Goal: Information Seeking & Learning: Check status

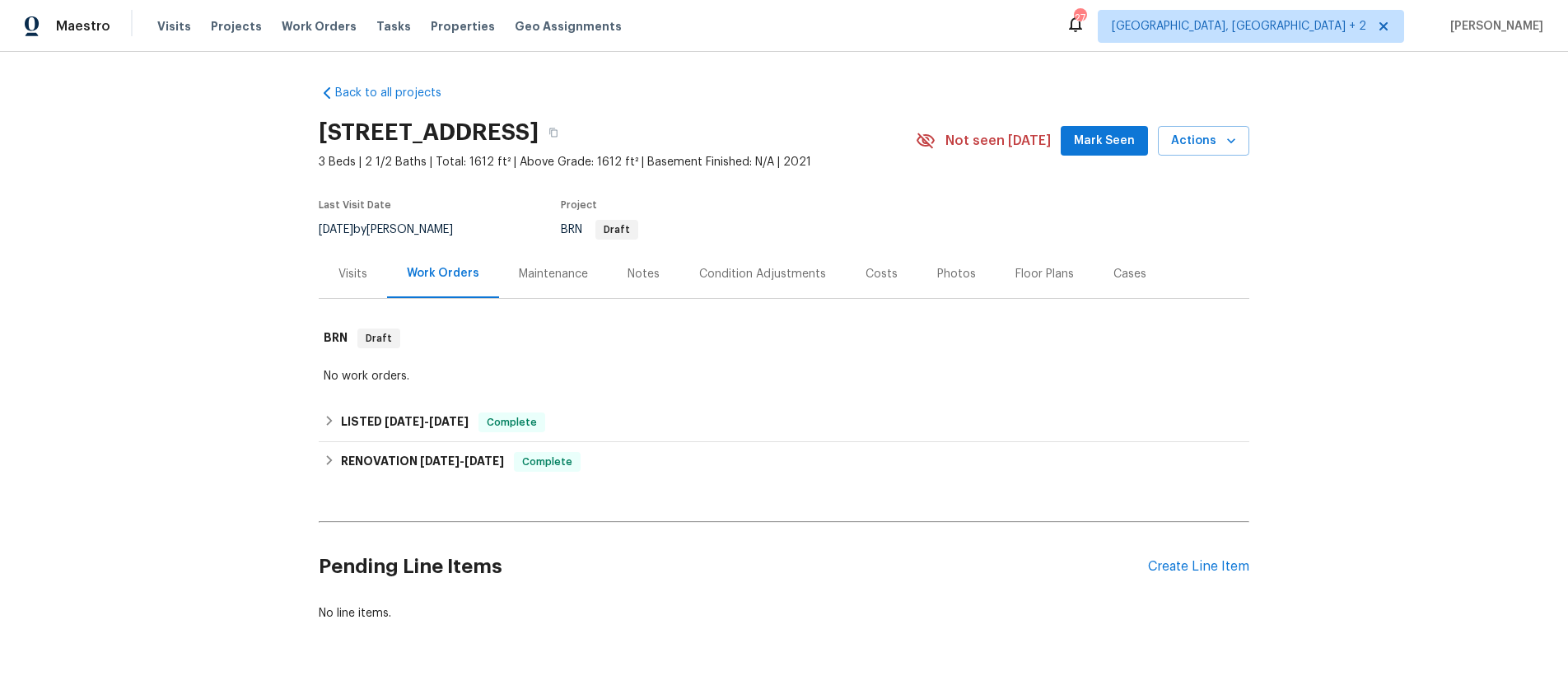
click at [351, 273] on div "Visits" at bounding box center [352, 274] width 29 height 16
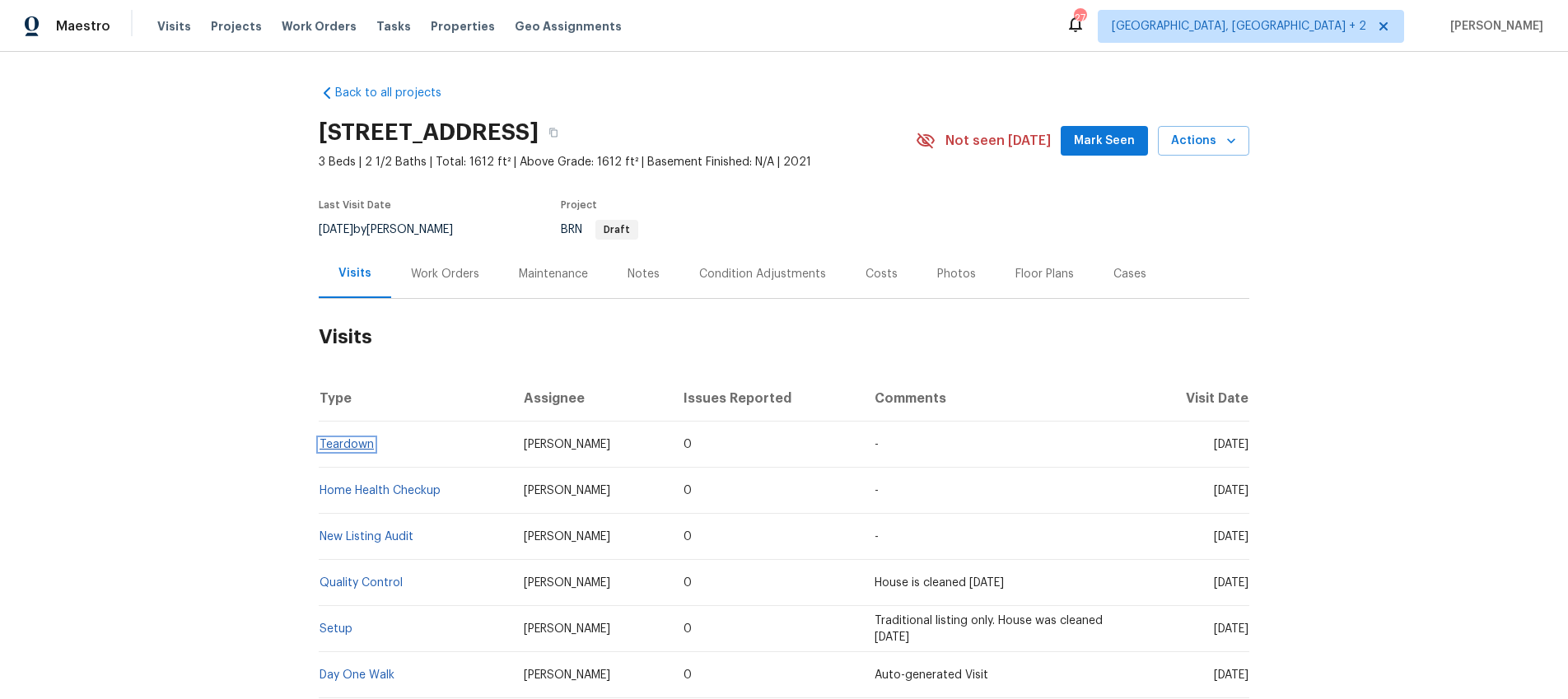
click at [343, 443] on link "Teardown" at bounding box center [346, 444] width 55 height 12
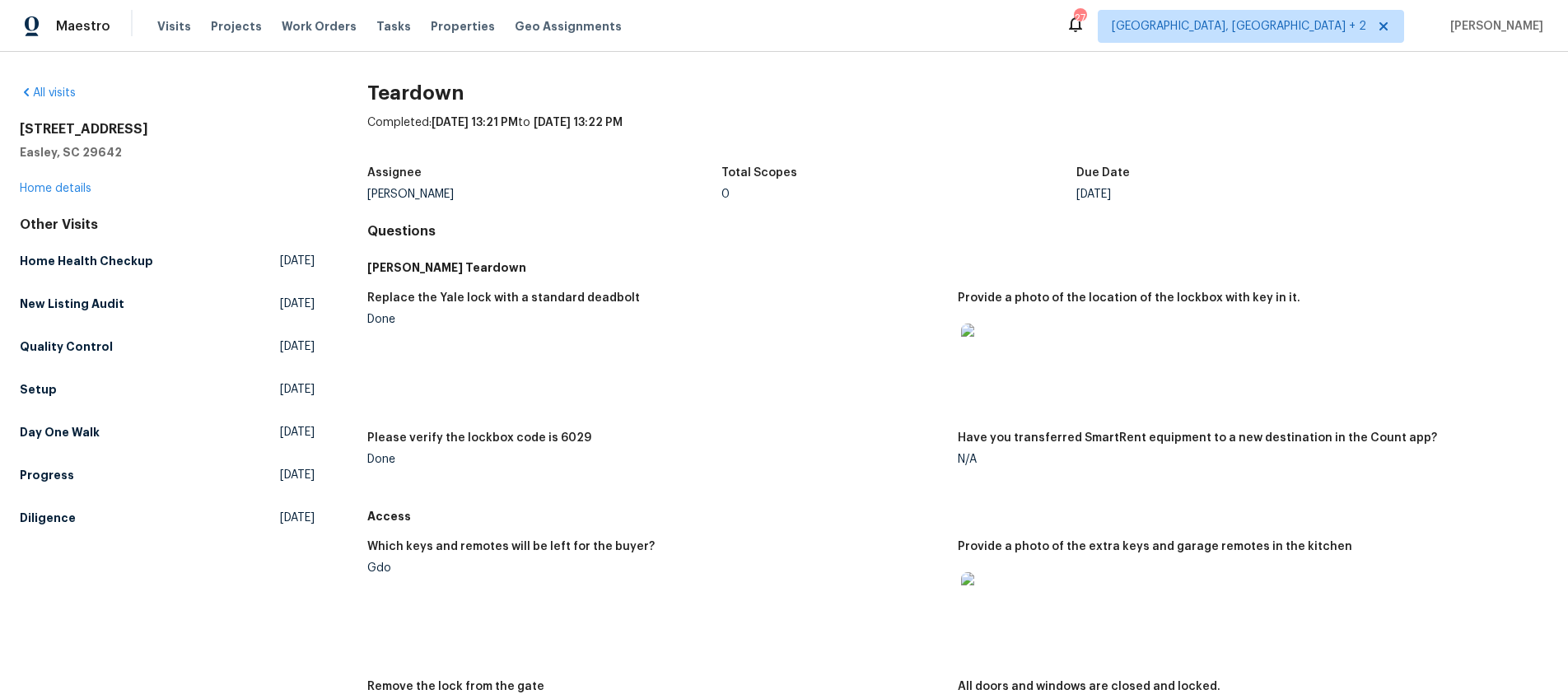
scroll to position [109, 0]
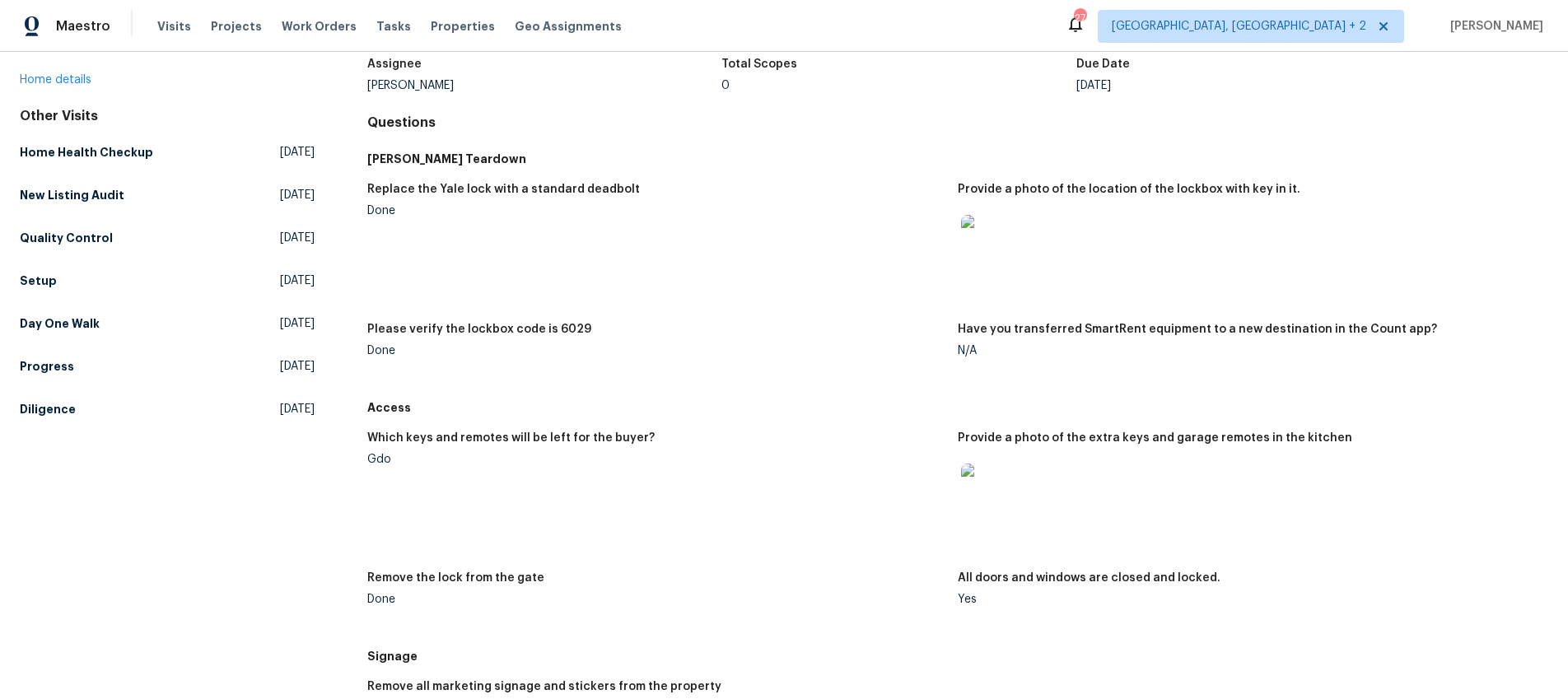
click at [979, 496] on img at bounding box center [987, 489] width 53 height 53
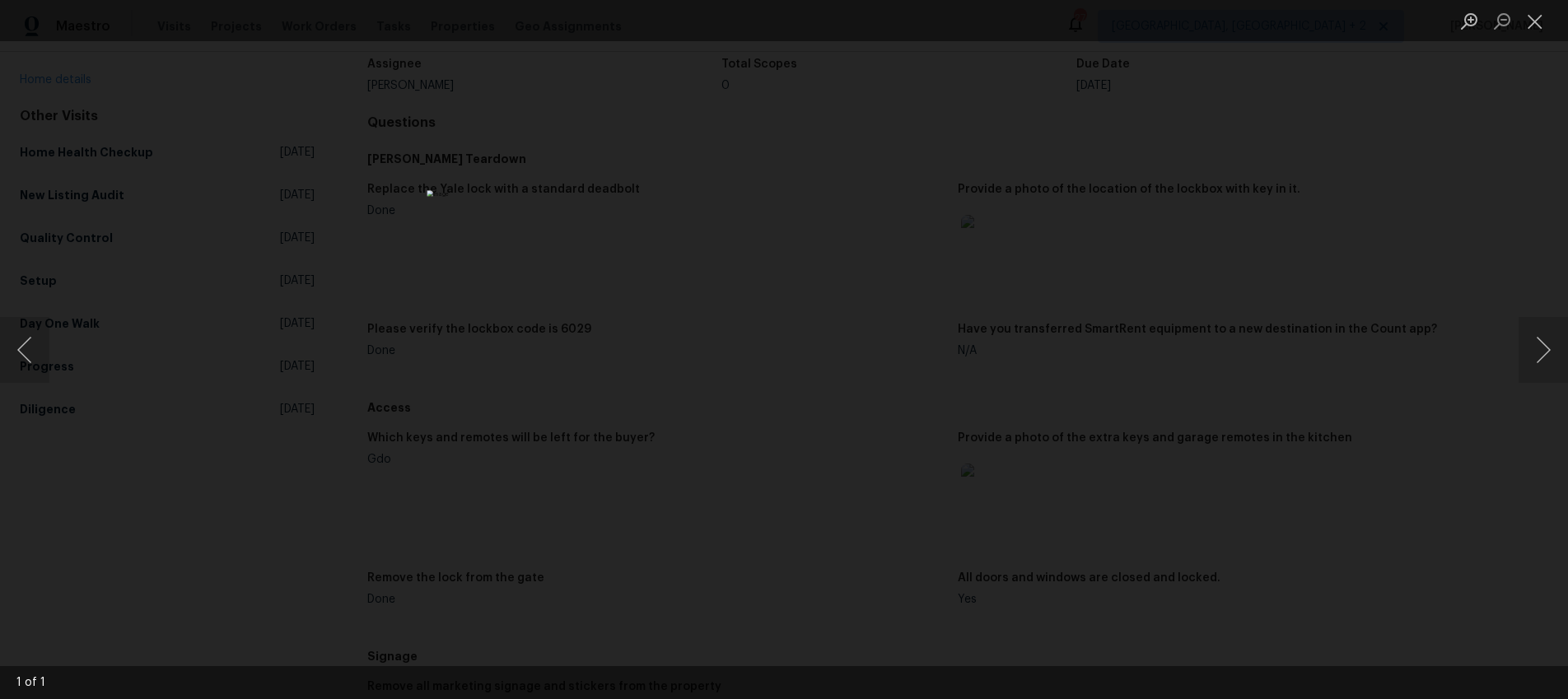
click at [1113, 483] on div "Lightbox" at bounding box center [784, 350] width 1568 height 699
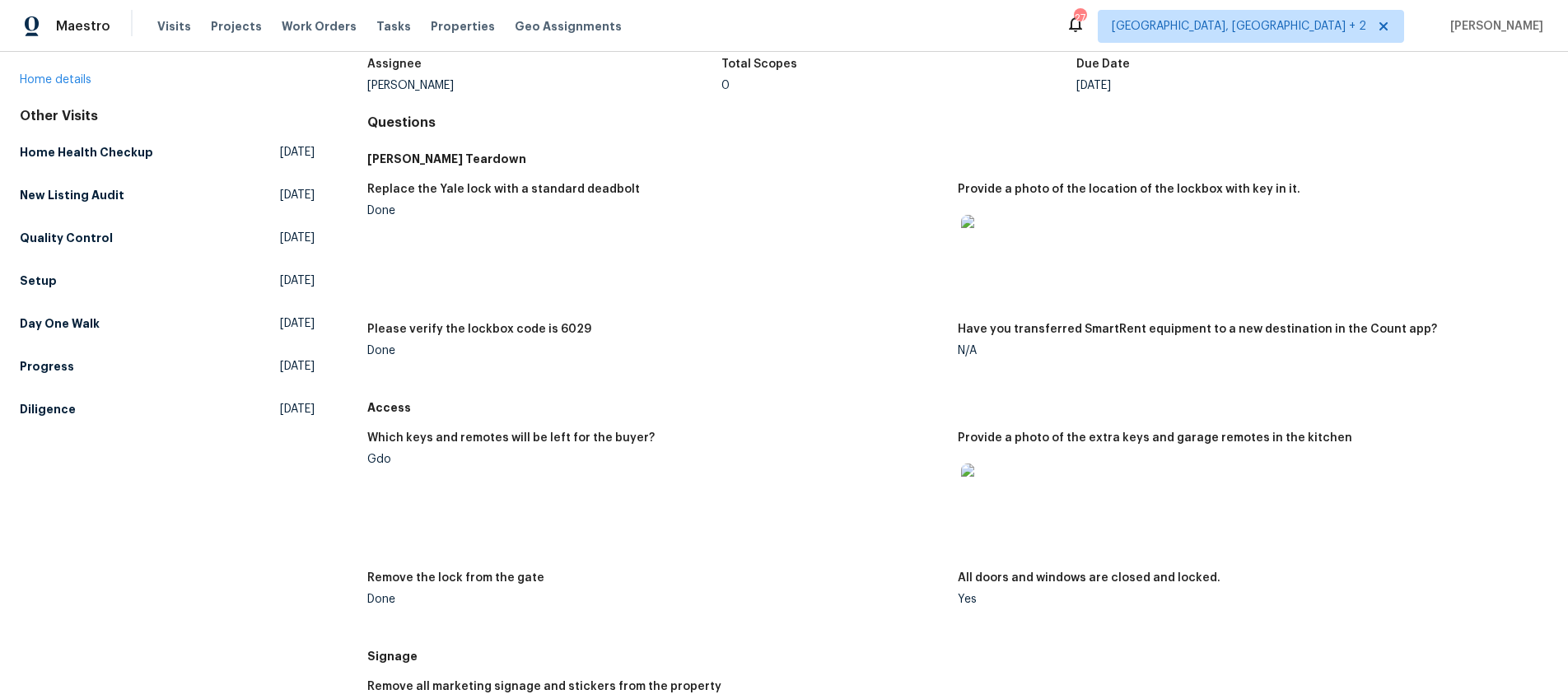
click at [996, 495] on img at bounding box center [987, 489] width 53 height 53
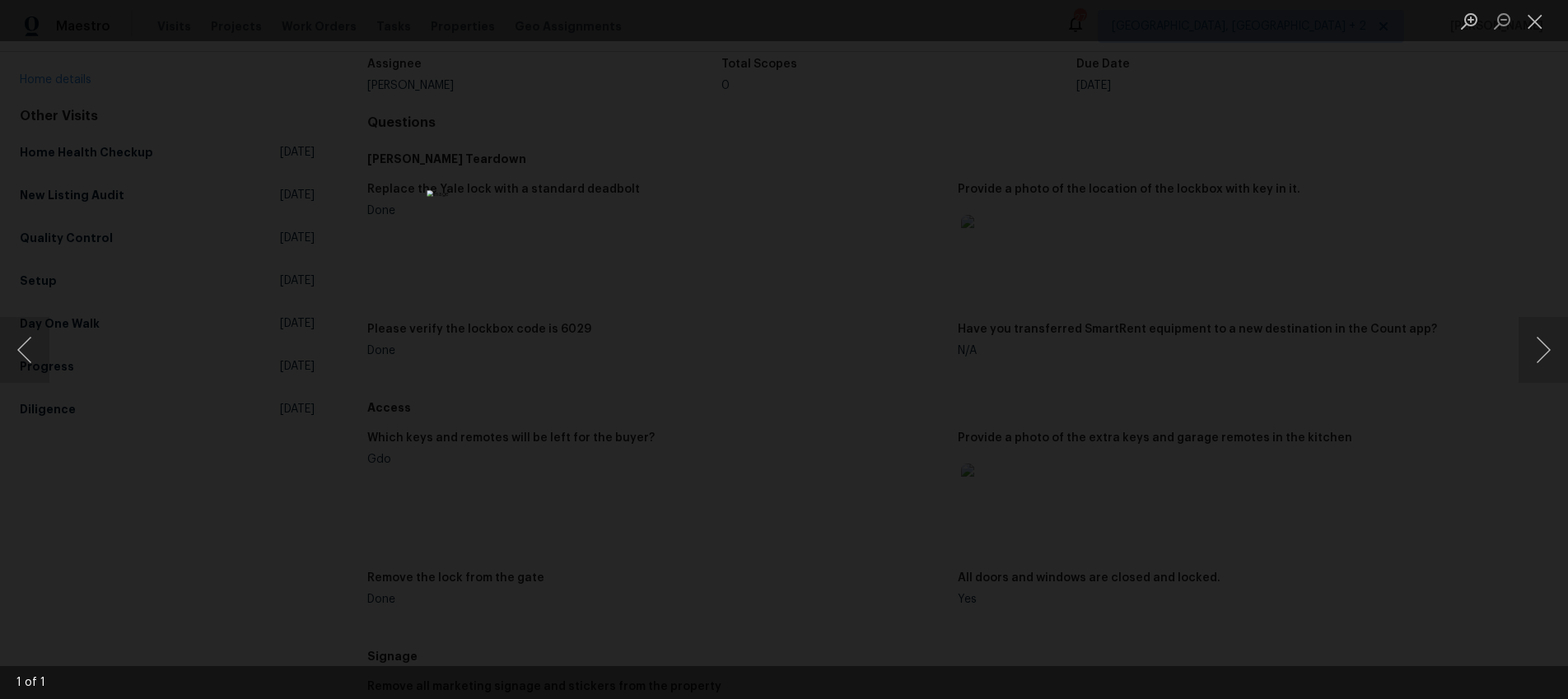
click at [1024, 415] on div "Lightbox" at bounding box center [784, 350] width 1568 height 699
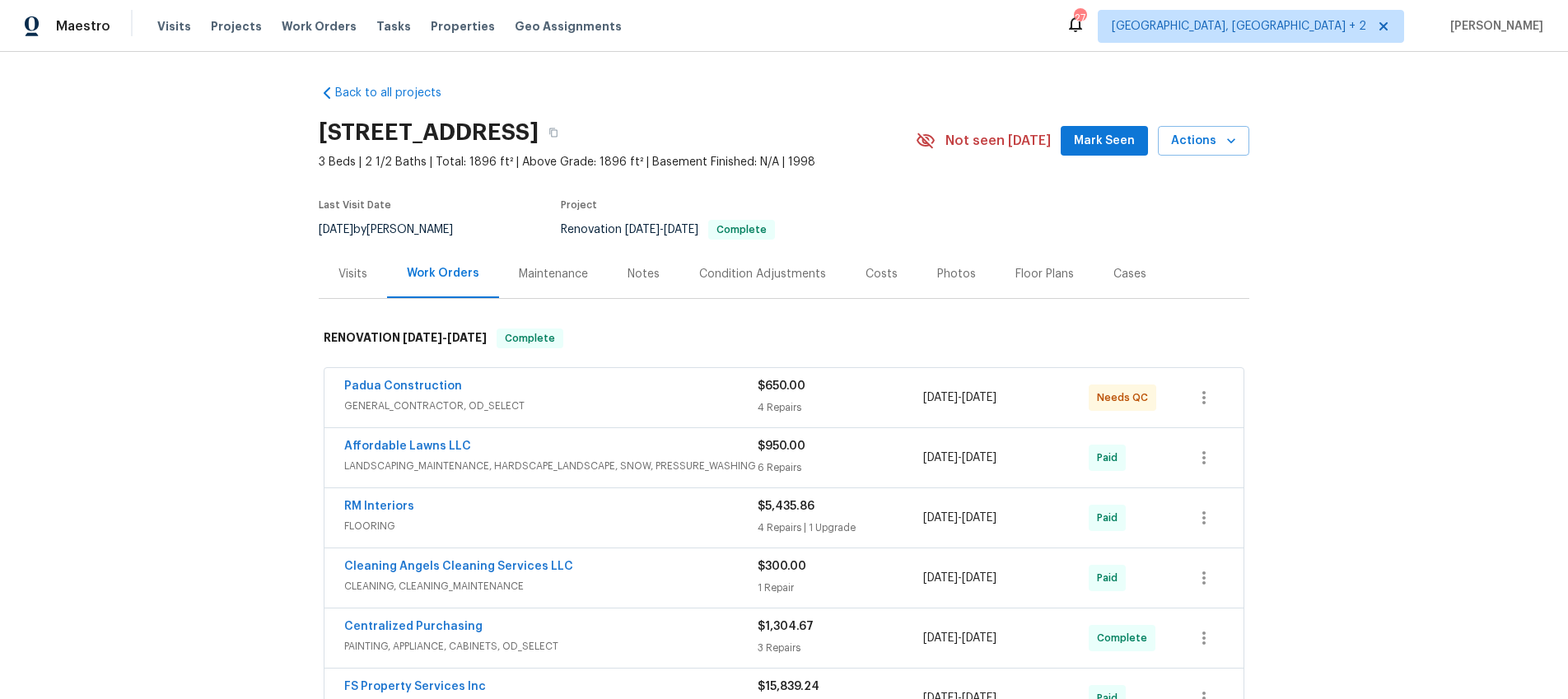
click at [359, 277] on div "Visits" at bounding box center [352, 274] width 29 height 16
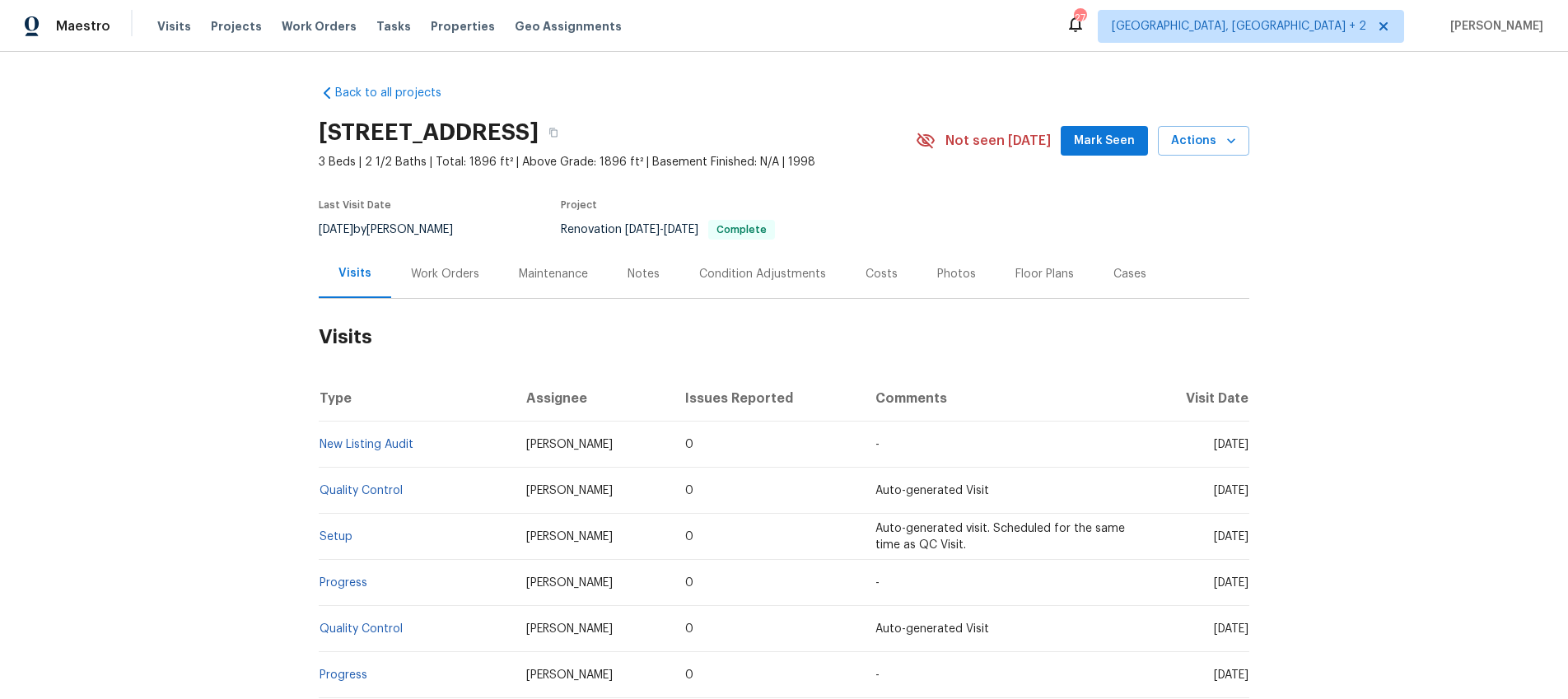
click at [448, 275] on div "Work Orders" at bounding box center [445, 274] width 68 height 16
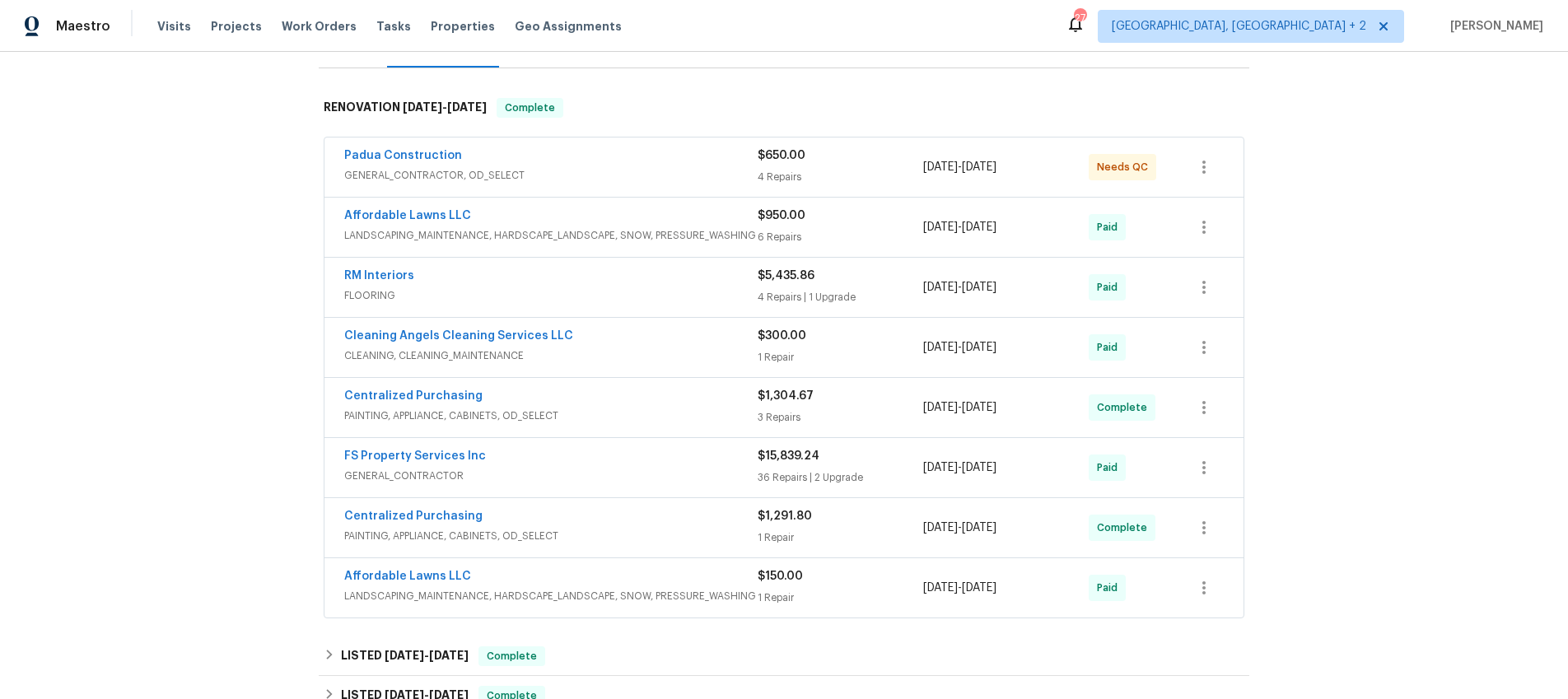
scroll to position [419, 0]
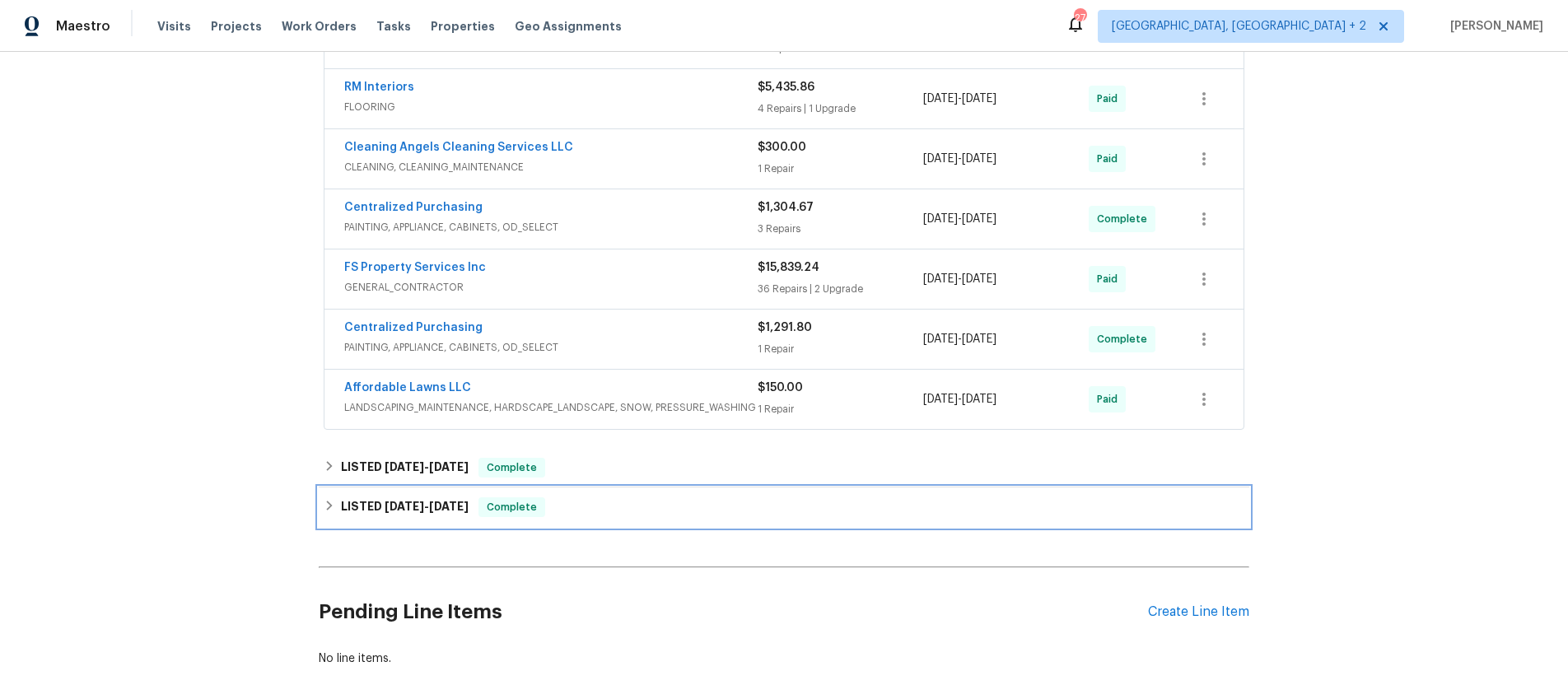
click at [333, 510] on icon at bounding box center [329, 505] width 12 height 12
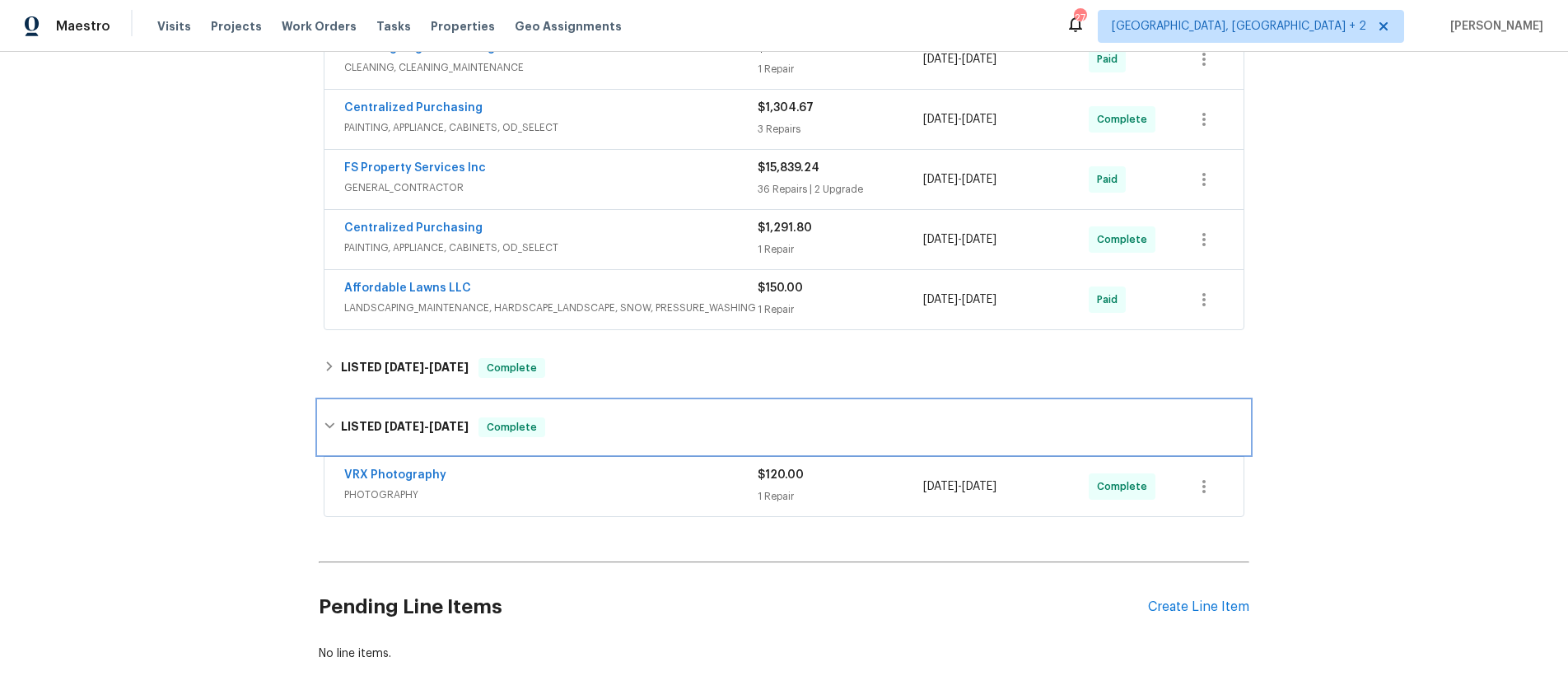
scroll to position [594, 0]
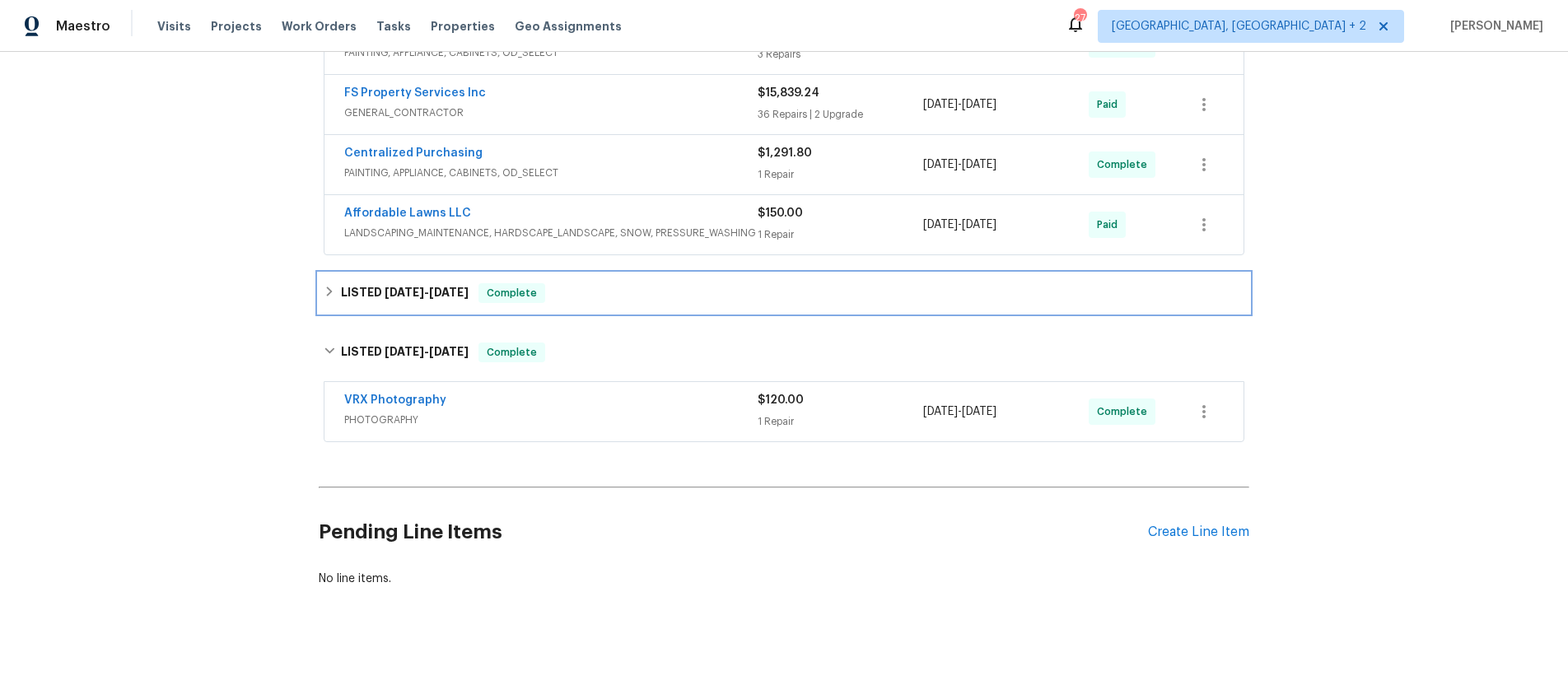
click at [332, 284] on div "LISTED 9/8/25 - 9/10/25 Complete" at bounding box center [784, 293] width 920 height 20
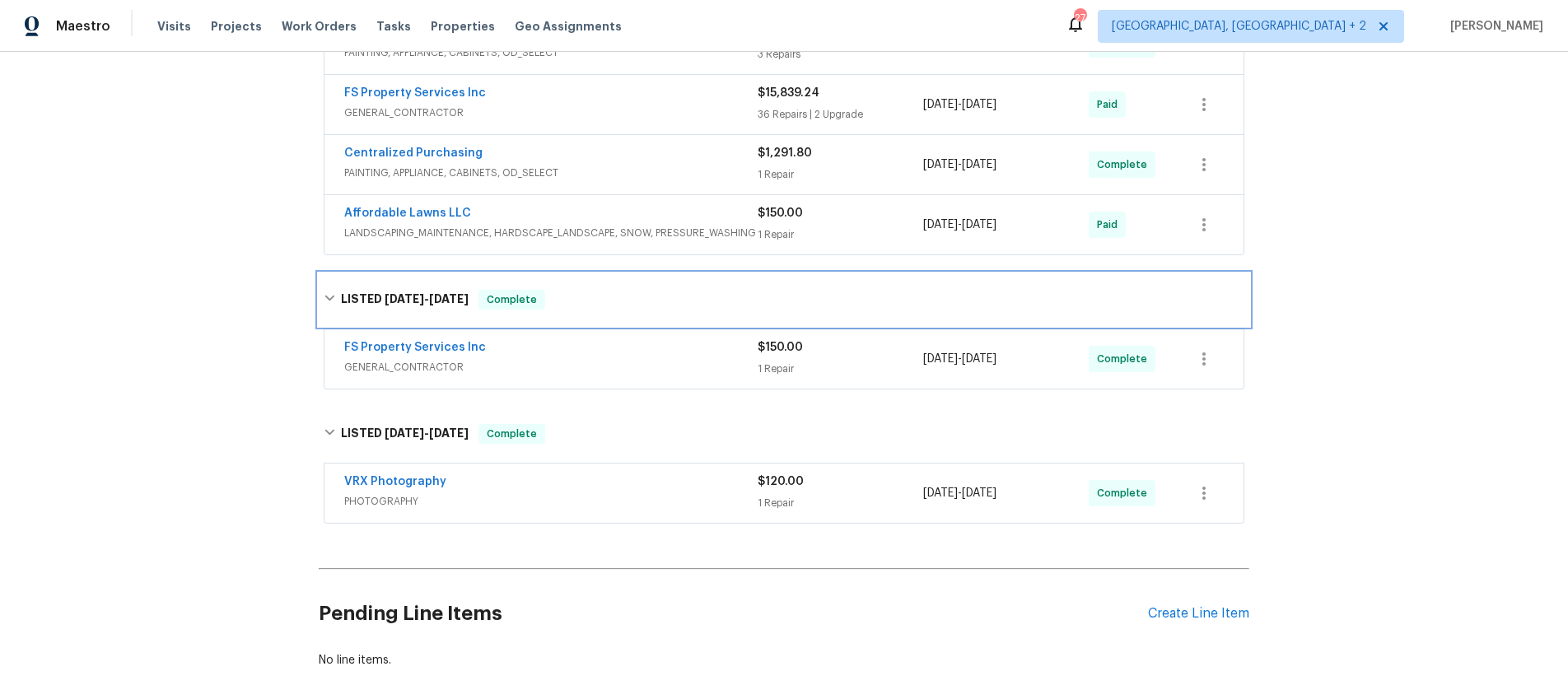
click at [332, 296] on icon at bounding box center [329, 299] width 10 height 5
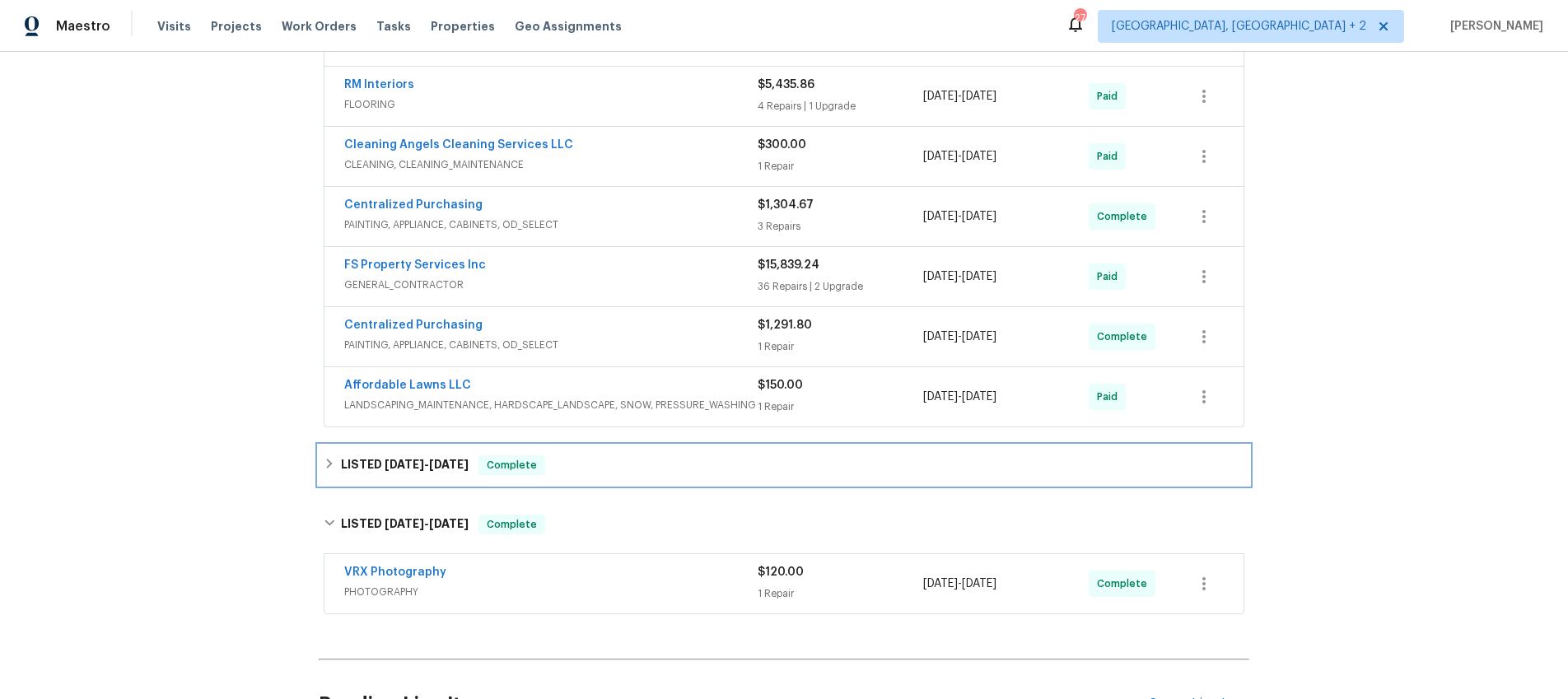
scroll to position [418, 0]
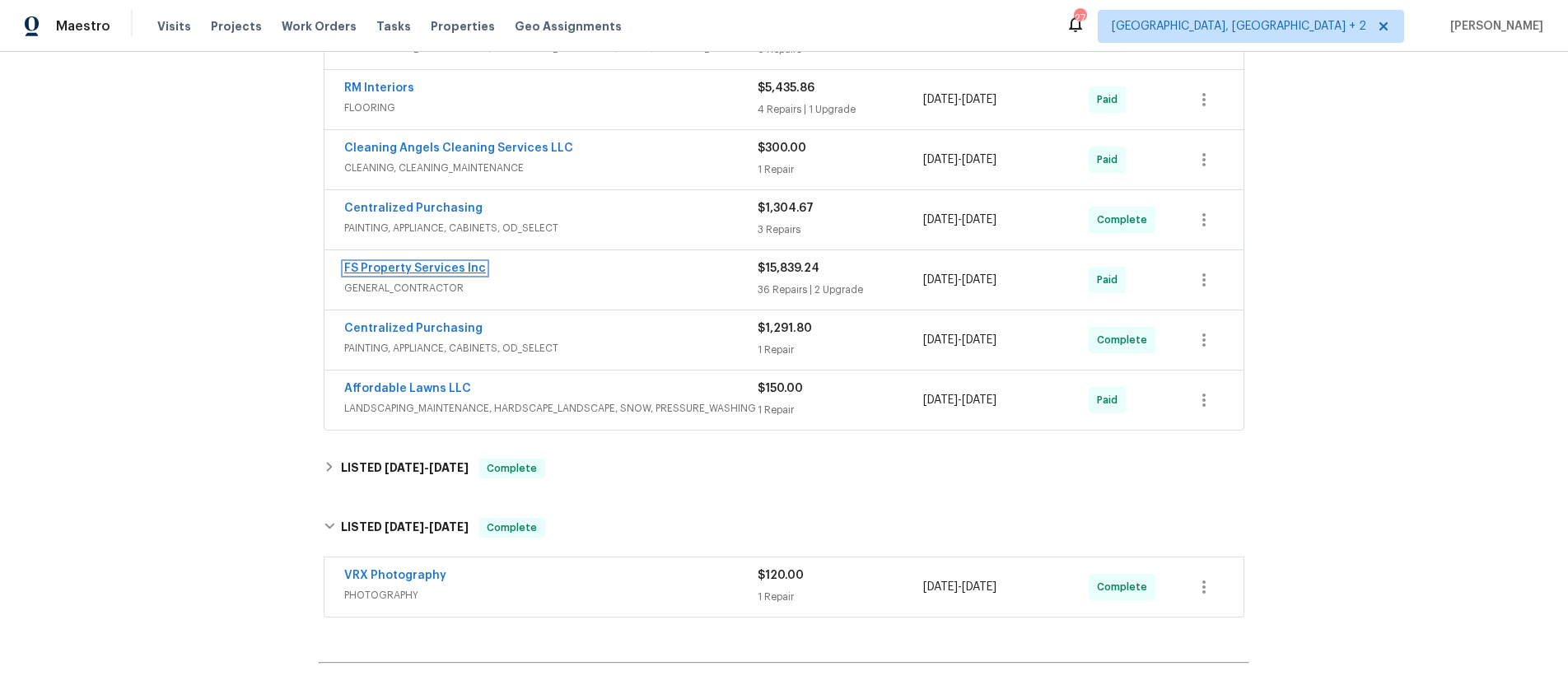
click at [360, 267] on link "FS Property Services Inc" at bounding box center [415, 268] width 141 height 12
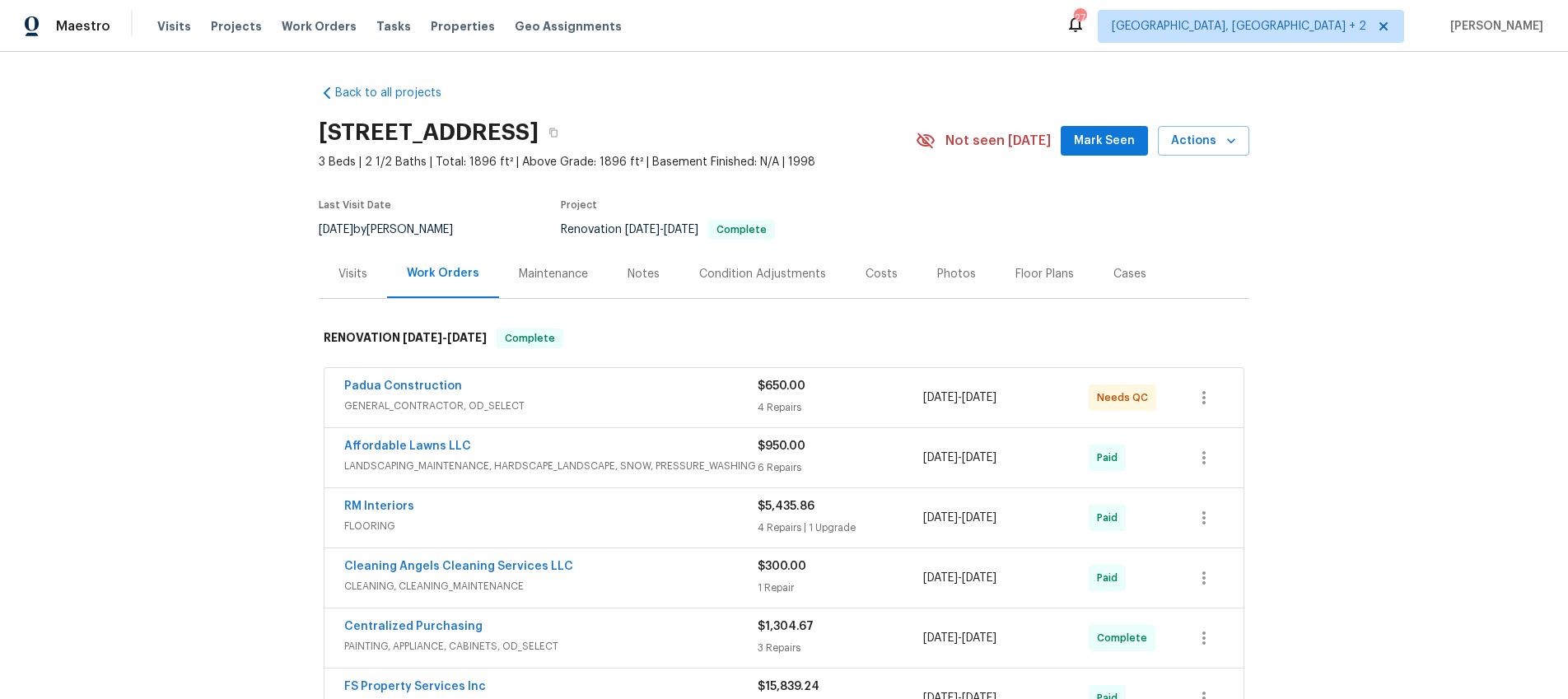
scroll to position [38, 0]
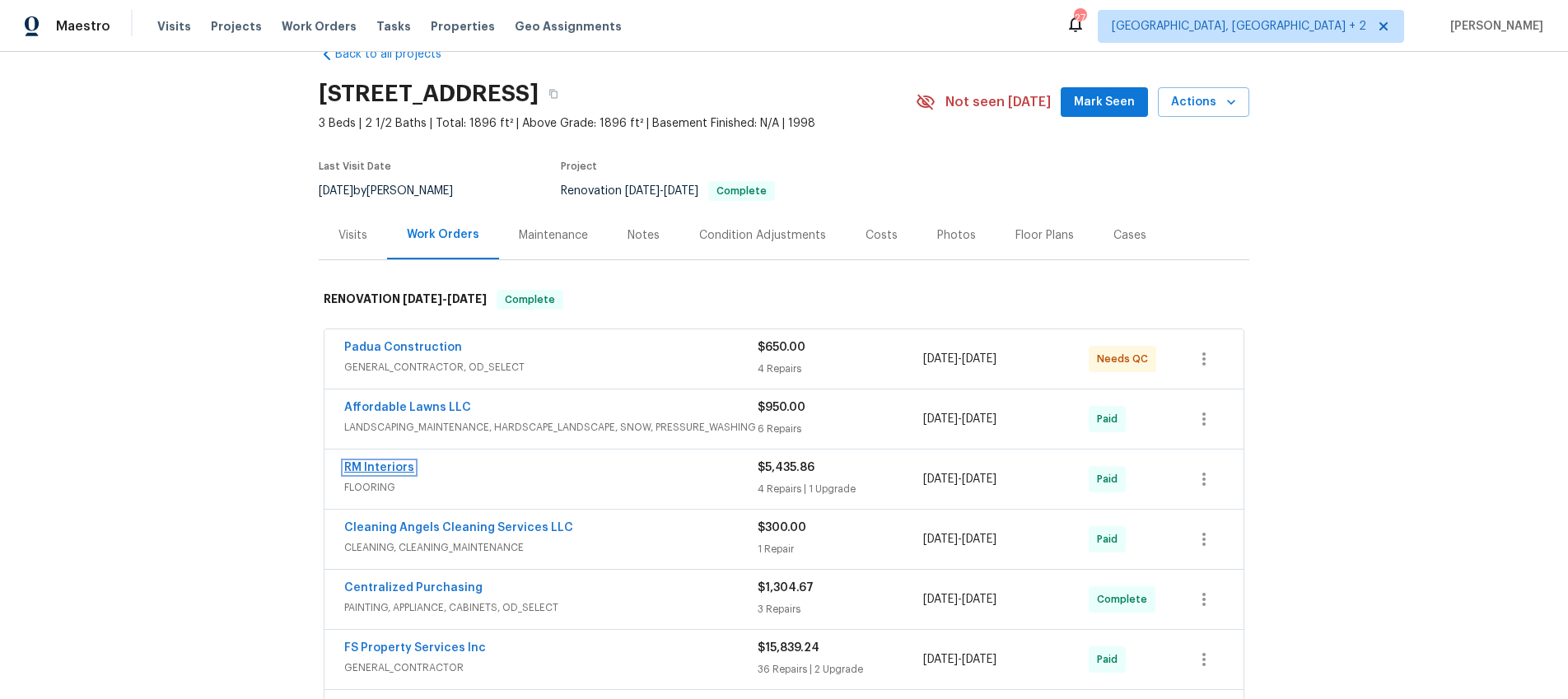
click at [369, 468] on link "RM Interiors" at bounding box center [379, 467] width 70 height 12
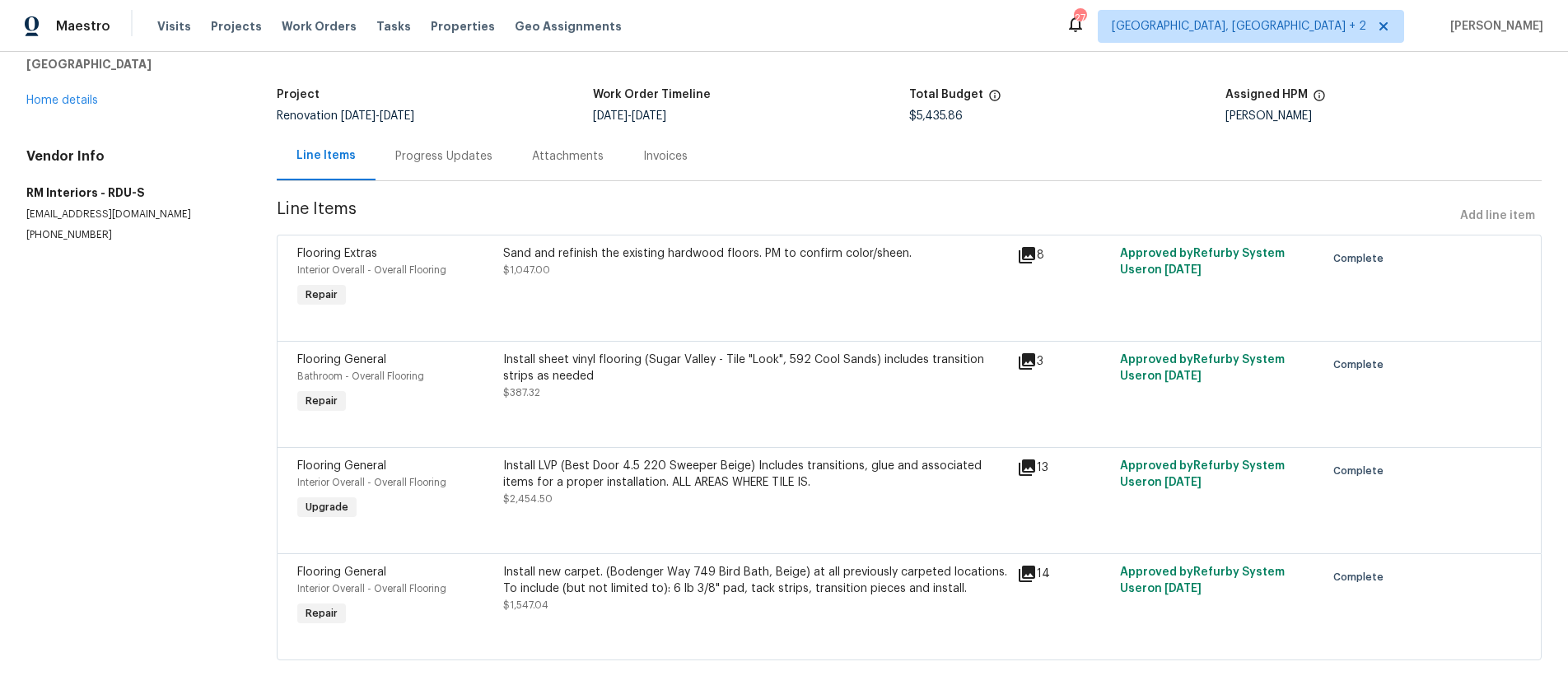
scroll to position [90, 0]
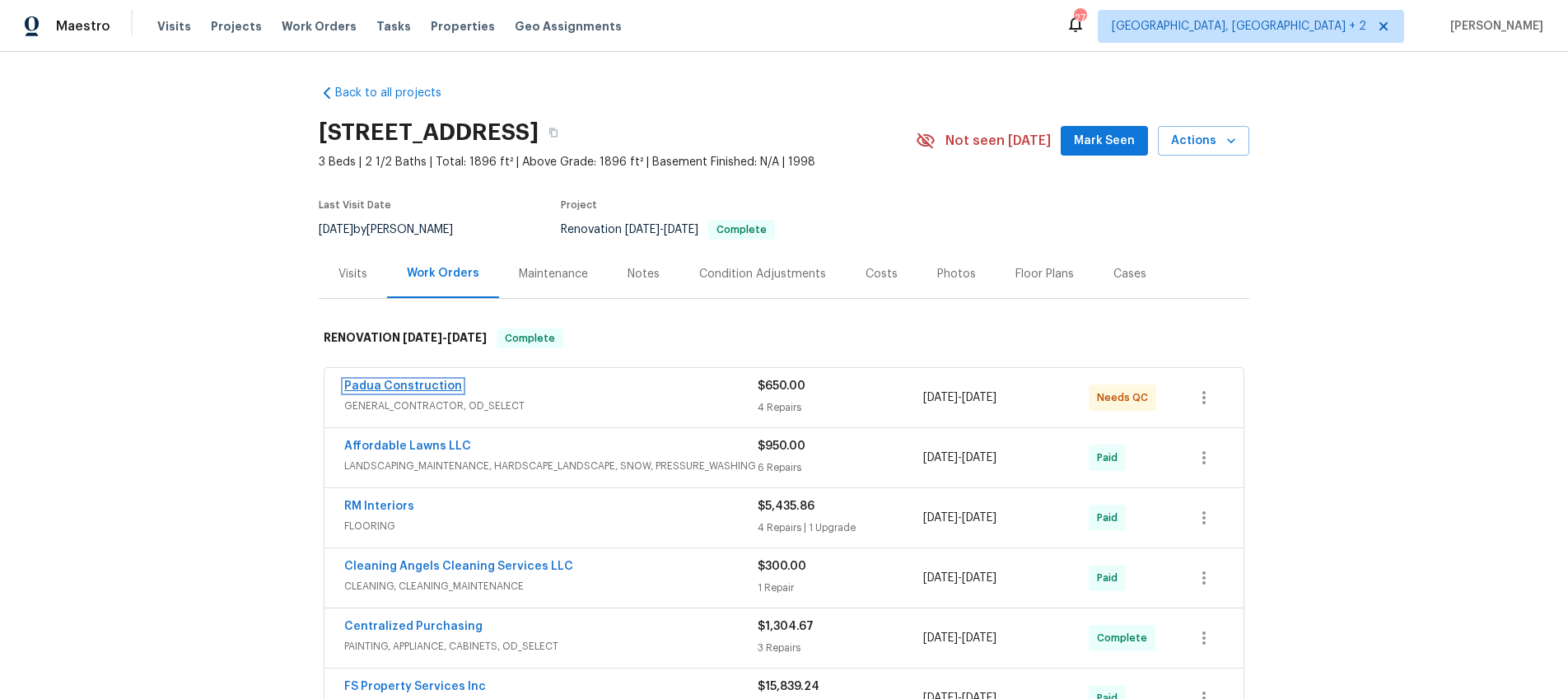
click at [416, 390] on link "Padua Construction" at bounding box center [403, 385] width 118 height 12
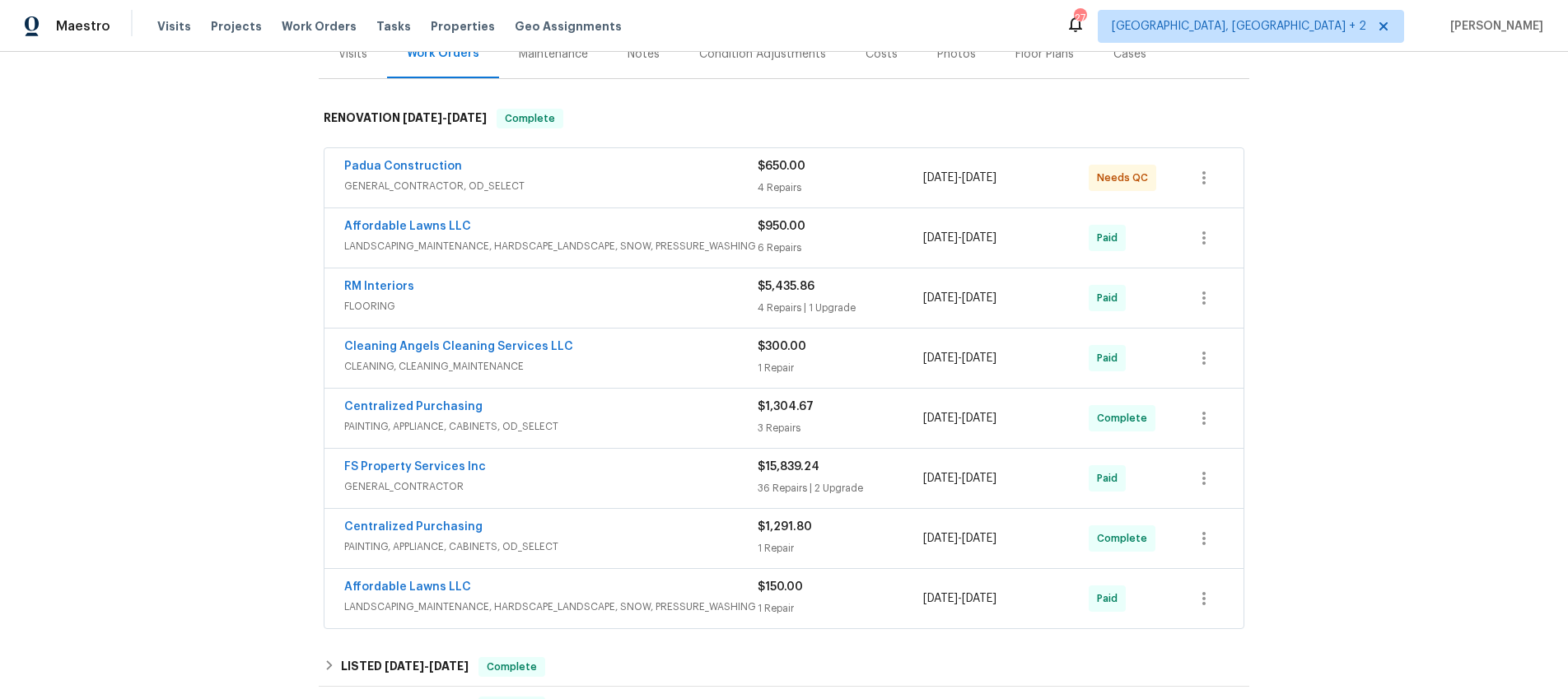
scroll to position [271, 0]
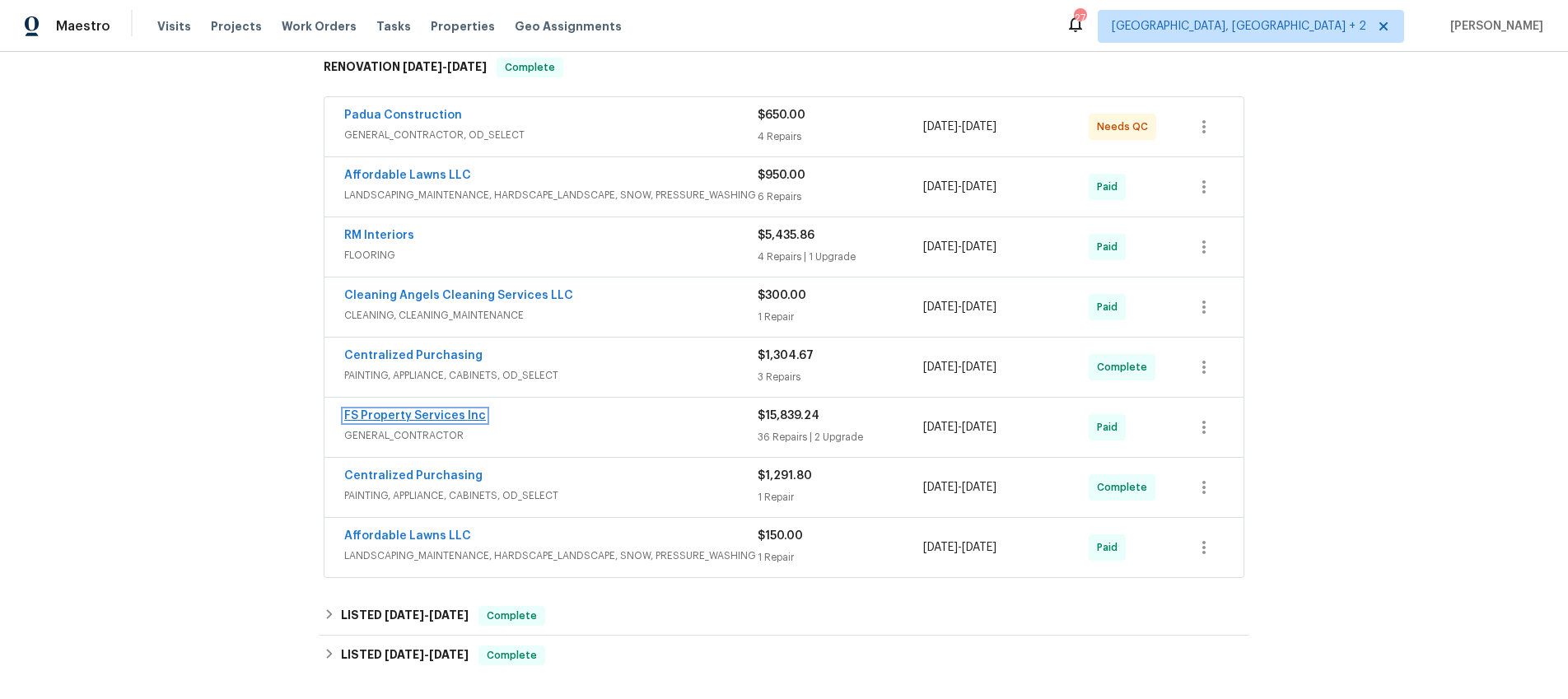
click at [404, 416] on link "FS Property Services Inc" at bounding box center [415, 416] width 141 height 12
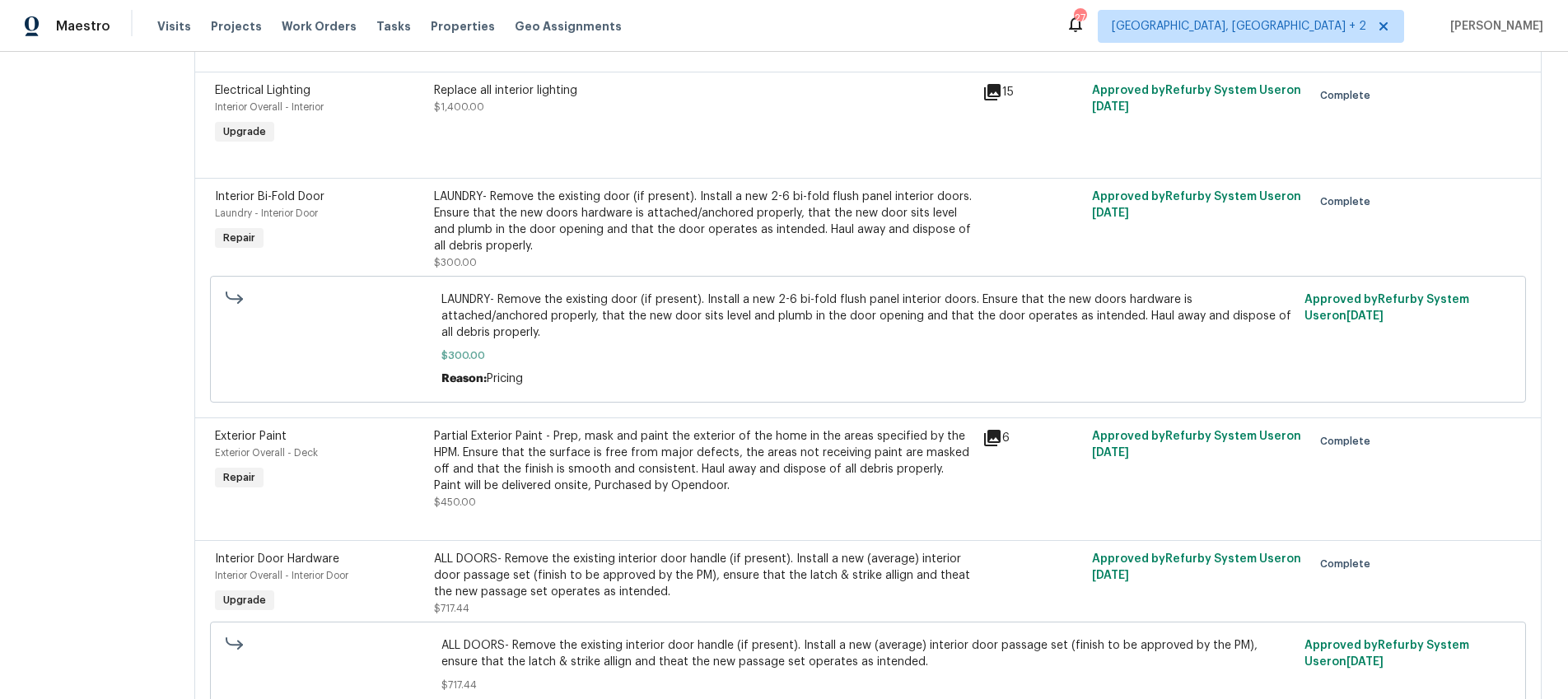
scroll to position [1869, 0]
